Goal: Complete application form

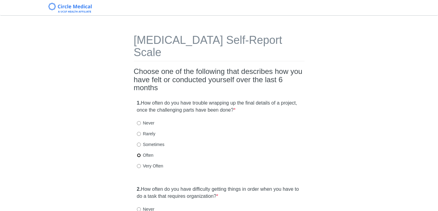
click at [139, 154] on input "Often" at bounding box center [139, 156] width 4 height 4
radio input "true"
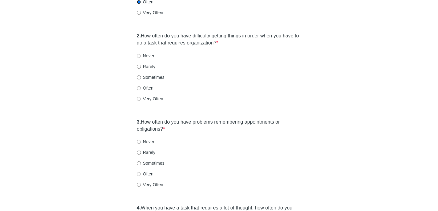
scroll to position [182, 0]
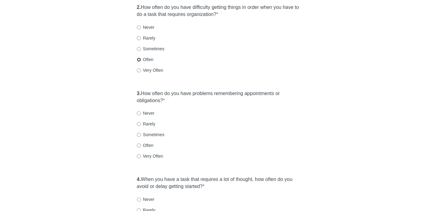
click at [139, 58] on input "Often" at bounding box center [139, 60] width 4 height 4
radio input "true"
click at [139, 144] on input "Often" at bounding box center [139, 146] width 4 height 4
radio input "true"
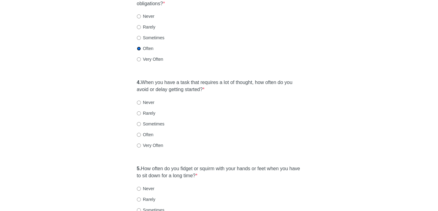
scroll to position [283, 0]
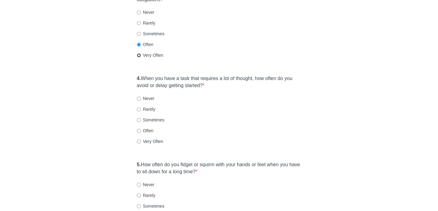
click at [140, 53] on input "Very Often" at bounding box center [139, 55] width 4 height 4
radio input "true"
click at [139, 140] on input "Very Often" at bounding box center [139, 142] width 4 height 4
radio input "true"
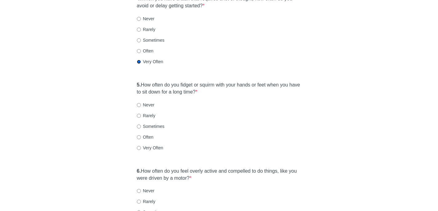
scroll to position [366, 0]
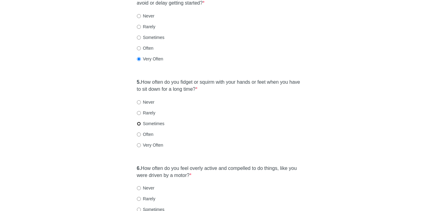
click at [139, 122] on input "Sometimes" at bounding box center [139, 124] width 4 height 4
radio input "true"
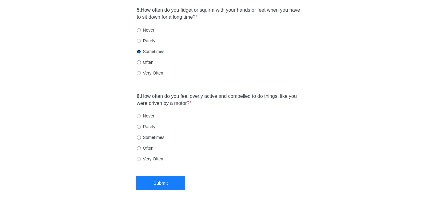
scroll to position [439, 0]
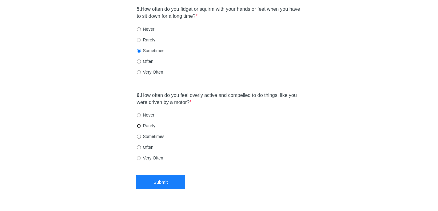
click at [139, 124] on input "Rarely" at bounding box center [139, 126] width 4 height 4
radio input "true"
click at [139, 146] on input "Often" at bounding box center [139, 148] width 4 height 4
radio input "true"
click at [157, 175] on button "Submit" at bounding box center [160, 182] width 49 height 14
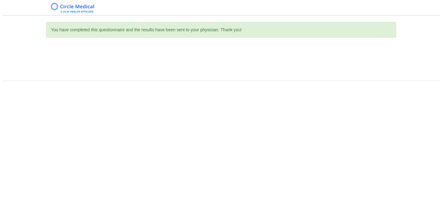
scroll to position [0, 0]
